Goal: Task Accomplishment & Management: Use online tool/utility

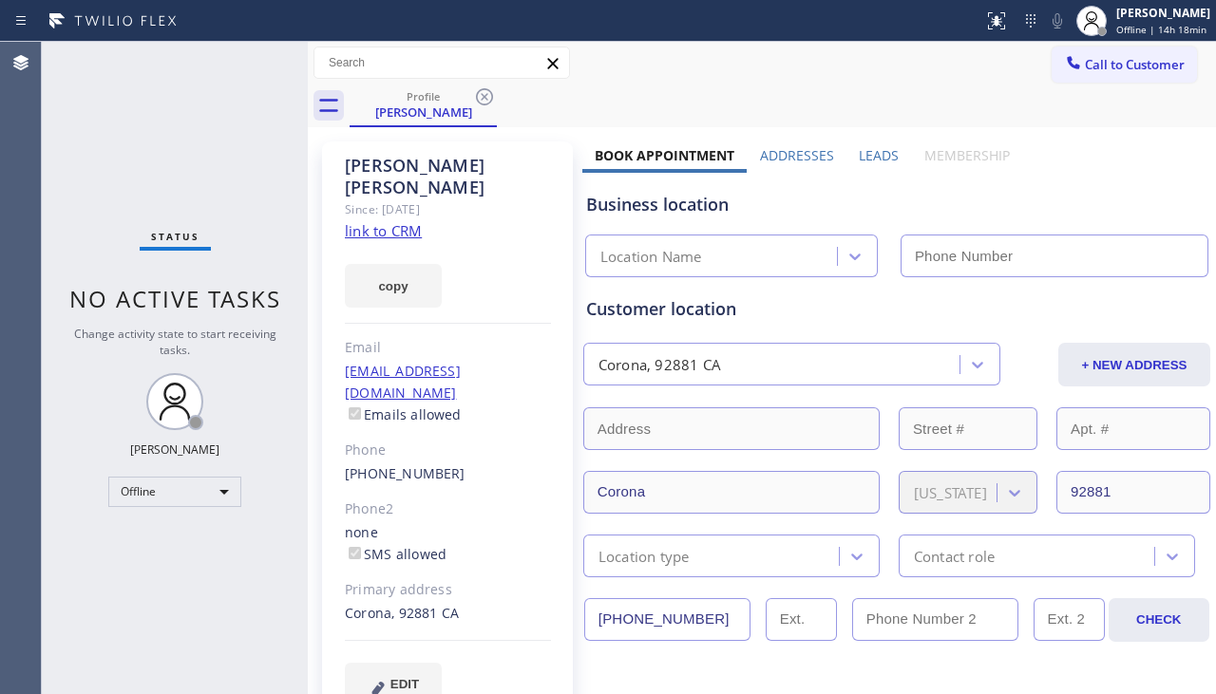
type input "[PHONE_NUMBER]"
click at [176, 483] on div "Offline" at bounding box center [174, 492] width 133 height 30
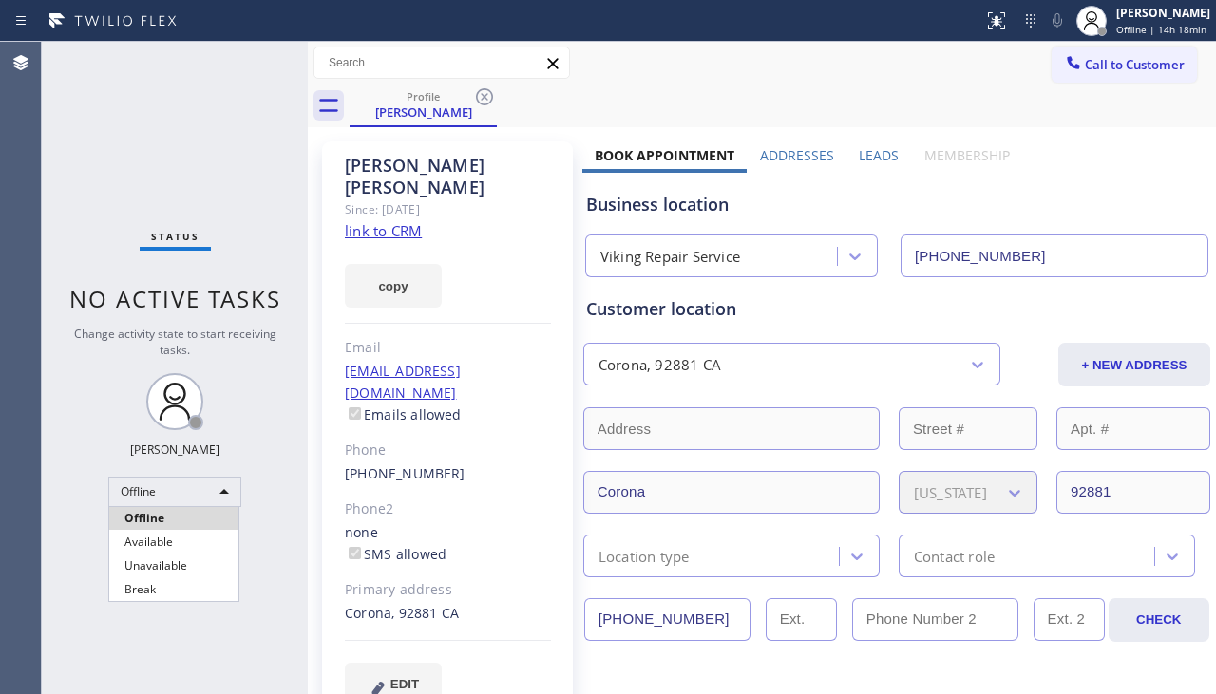
click at [188, 563] on li "Unavailable" at bounding box center [173, 566] width 129 height 23
